Goal: Information Seeking & Learning: Find contact information

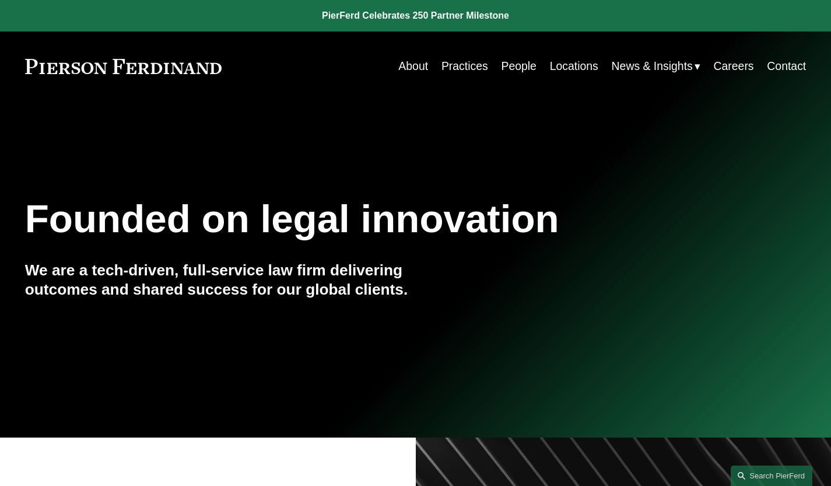
click at [508, 64] on link "People" at bounding box center [518, 66] width 35 height 23
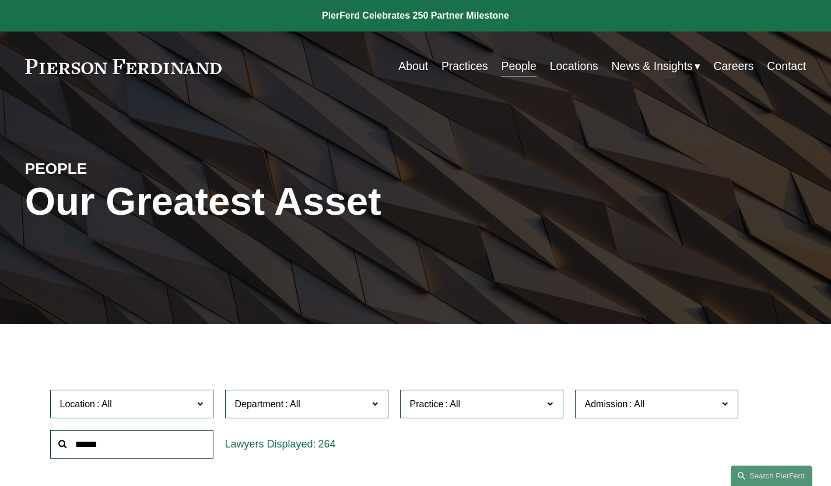
click at [122, 444] on input "text" at bounding box center [131, 444] width 163 height 29
type input "********"
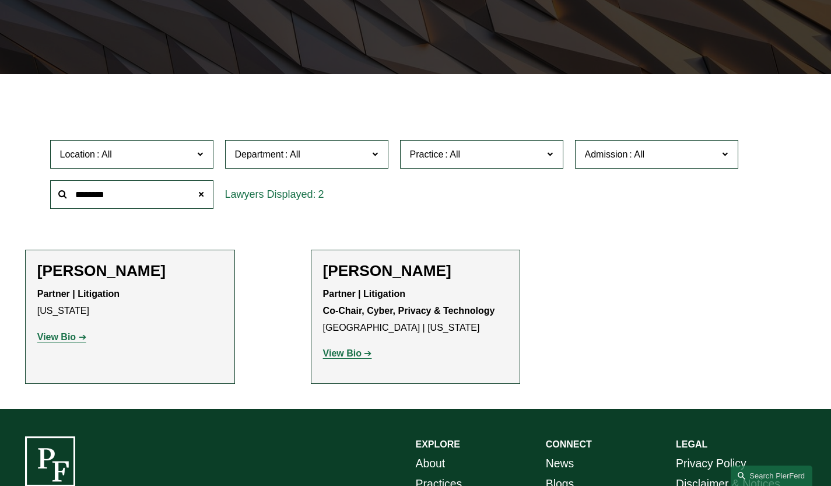
scroll to position [250, 0]
click at [100, 324] on div "Partner | Litigation [US_STATE] View Bio Location: [US_STATE]; Department: Liti…" at bounding box center [129, 315] width 185 height 59
click at [61, 342] on strong "View Bio" at bounding box center [56, 337] width 38 height 10
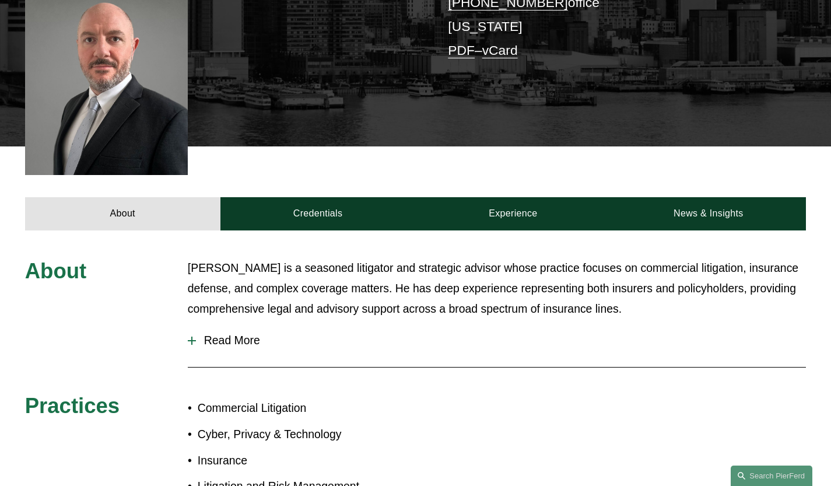
scroll to position [324, 0]
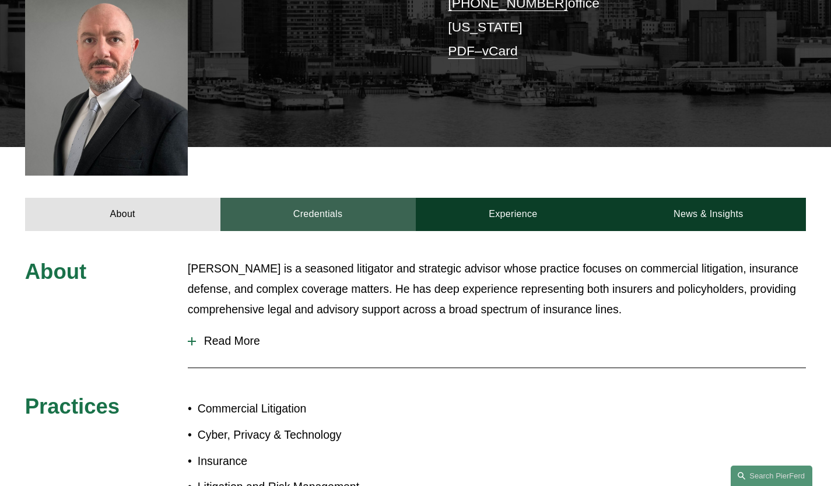
click at [305, 198] on link "Credentials" at bounding box center [317, 215] width 195 height 34
